Goal: Task Accomplishment & Management: Use online tool/utility

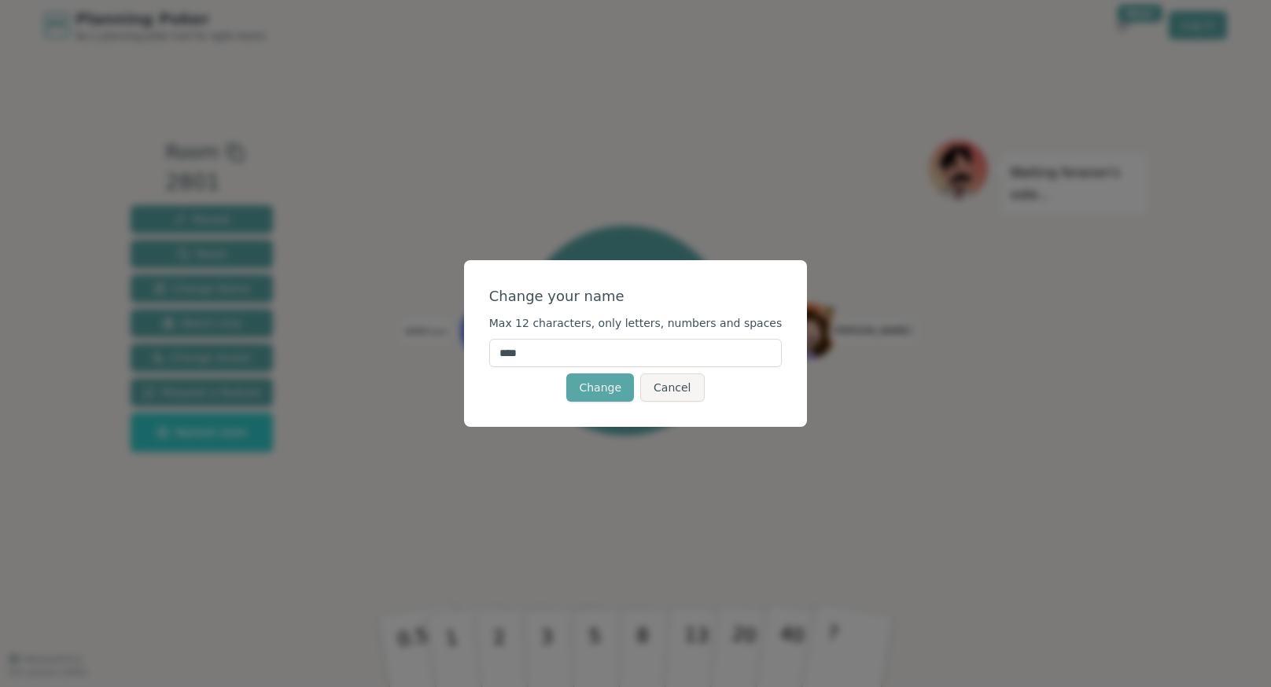
click at [531, 357] on input "****" at bounding box center [635, 353] width 293 height 28
type input "*******"
click button "Change" at bounding box center [600, 388] width 68 height 28
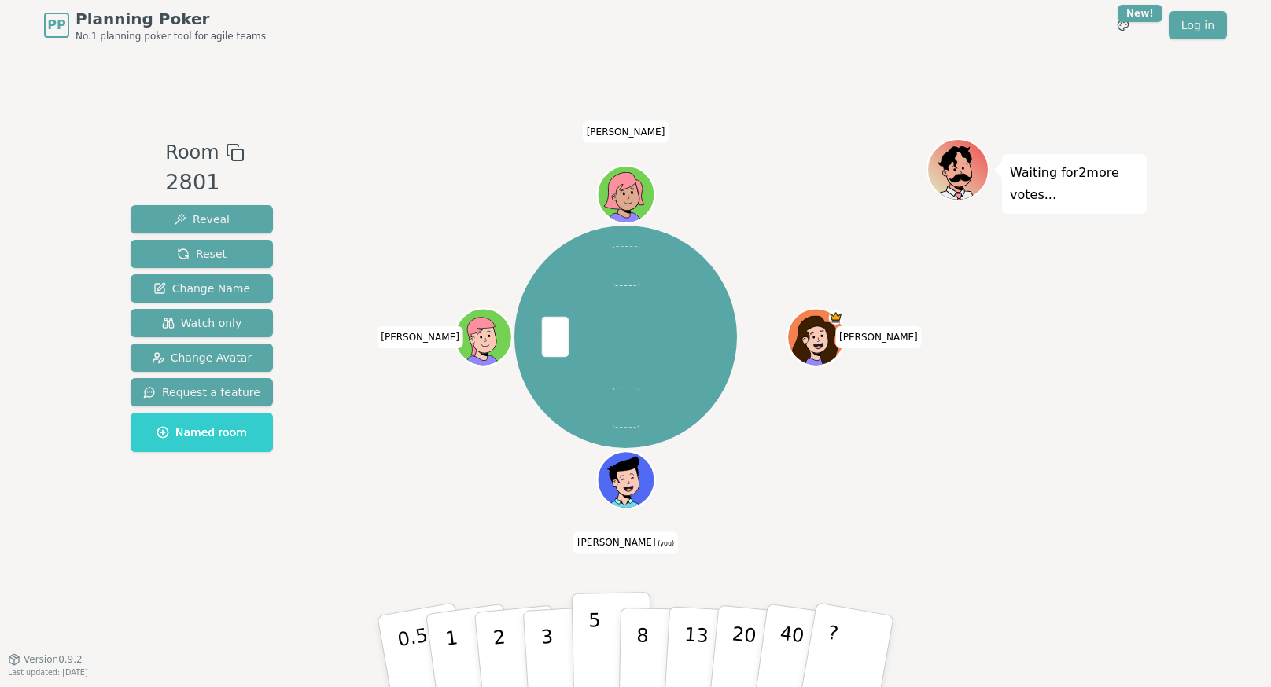
click at [582, 628] on button "5" at bounding box center [612, 652] width 81 height 120
drag, startPoint x: 582, startPoint y: 628, endPoint x: 477, endPoint y: 559, distance: 125.0
click at [484, 561] on div "Room 2801 Reveal Reset Change Name Watch only Change Avatar Request a feature N…" at bounding box center [635, 354] width 1023 height 433
click at [597, 609] on button "5" at bounding box center [612, 652] width 81 height 120
click at [599, 626] on p "5" at bounding box center [594, 652] width 13 height 85
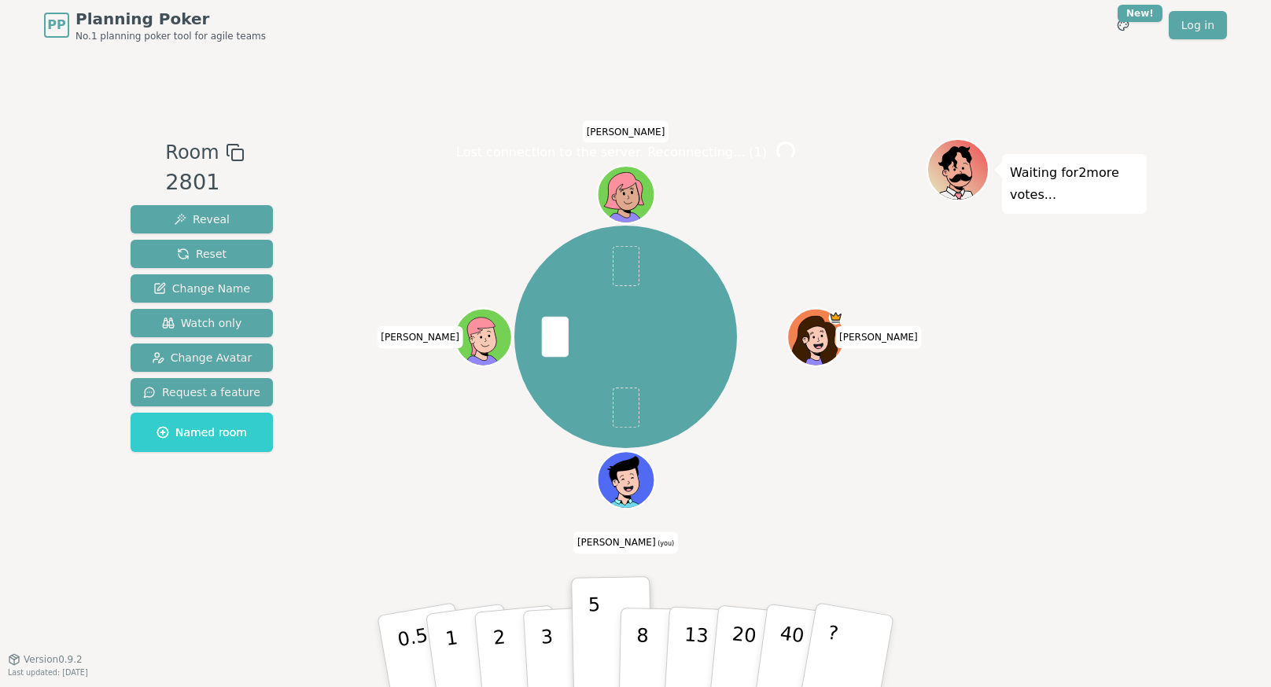
click at [592, 591] on div "Room 2801 Reveal Reset Change Name Watch only Change Avatar Request a feature N…" at bounding box center [635, 354] width 1023 height 609
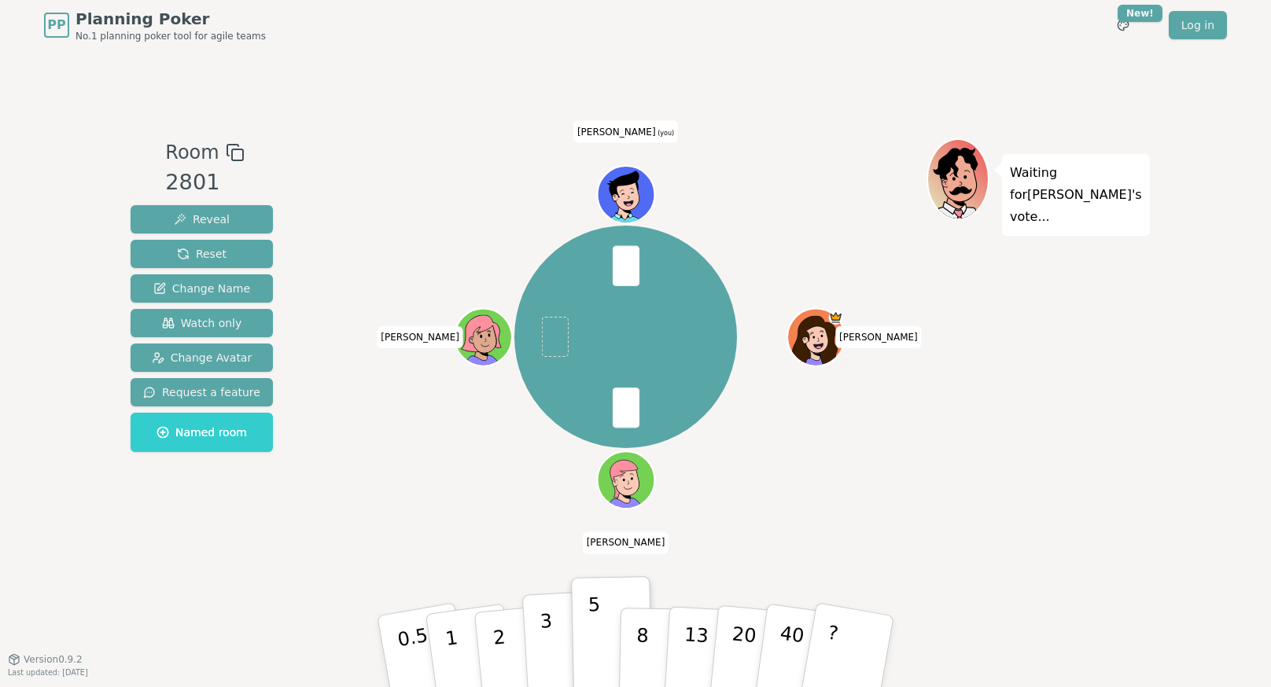
click at [561, 616] on button "3" at bounding box center [565, 652] width 86 height 123
click at [589, 616] on p "5" at bounding box center [594, 652] width 13 height 85
click at [598, 616] on p "5" at bounding box center [594, 652] width 13 height 85
click at [628, 276] on span at bounding box center [625, 266] width 27 height 40
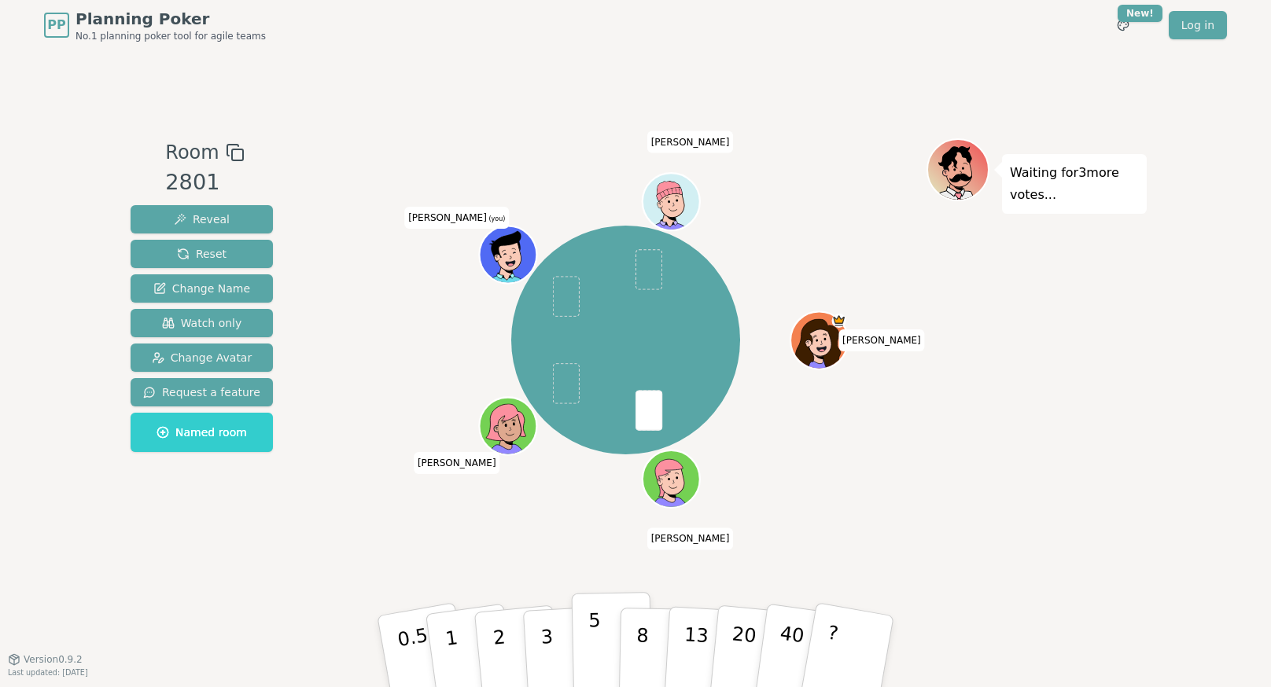
click at [587, 633] on button "5" at bounding box center [612, 652] width 81 height 120
